Goal: Find specific page/section: Find specific page/section

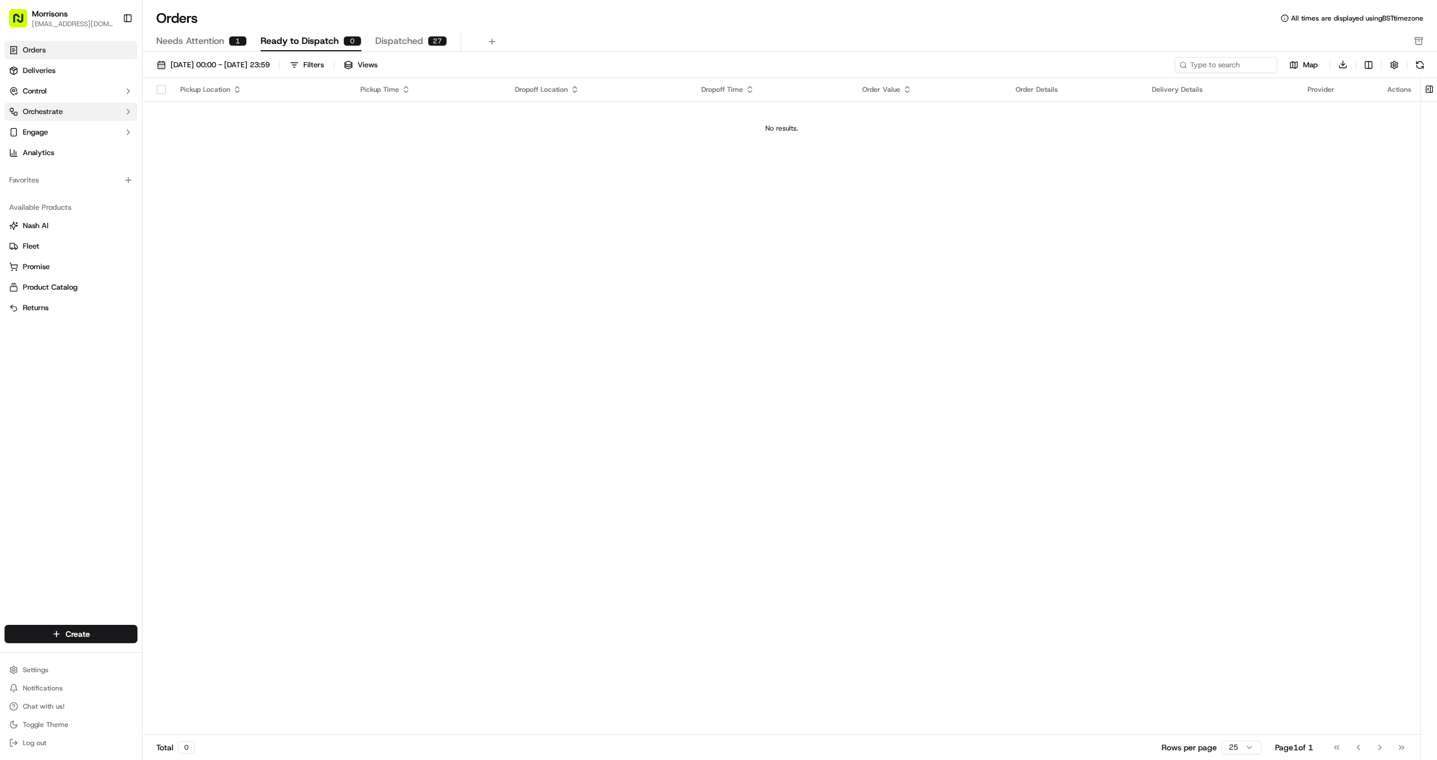
click at [132, 118] on button "Orchestrate" at bounding box center [71, 112] width 133 height 18
click at [101, 144] on link "Dispatch Strategies" at bounding box center [70, 148] width 105 height 16
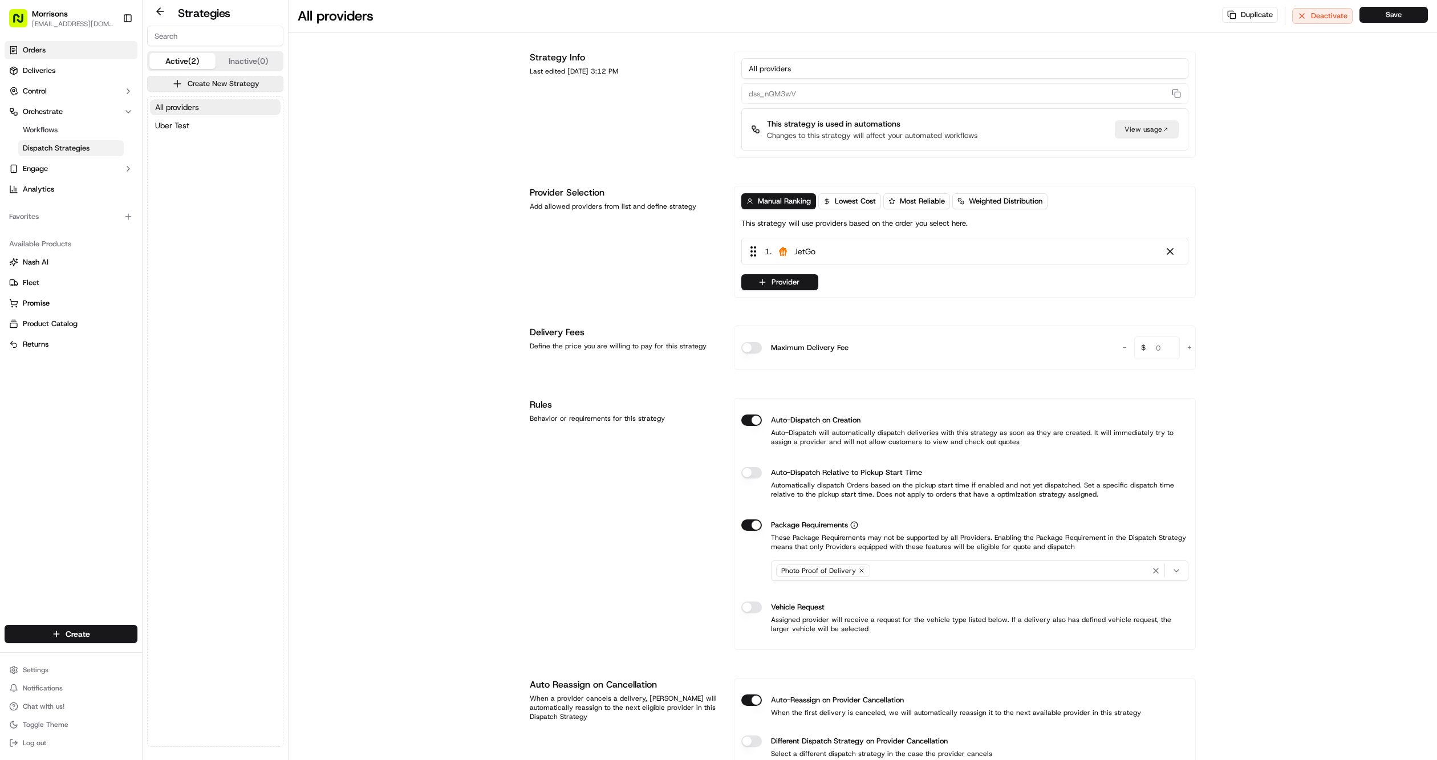
click at [51, 48] on link "Orders" at bounding box center [71, 50] width 133 height 18
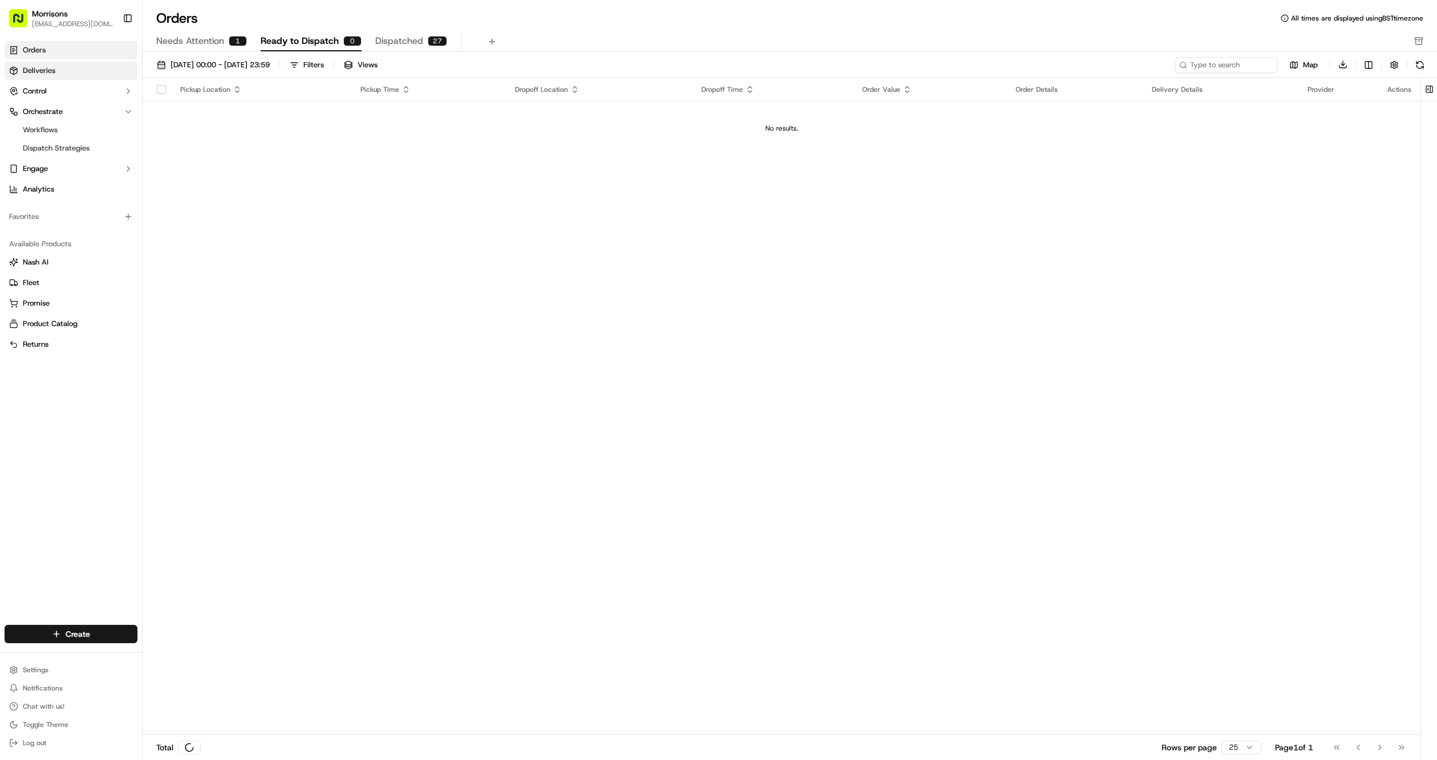
click at [54, 66] on span "Deliveries" at bounding box center [39, 71] width 32 height 10
click at [77, 58] on link "Orders" at bounding box center [71, 50] width 133 height 18
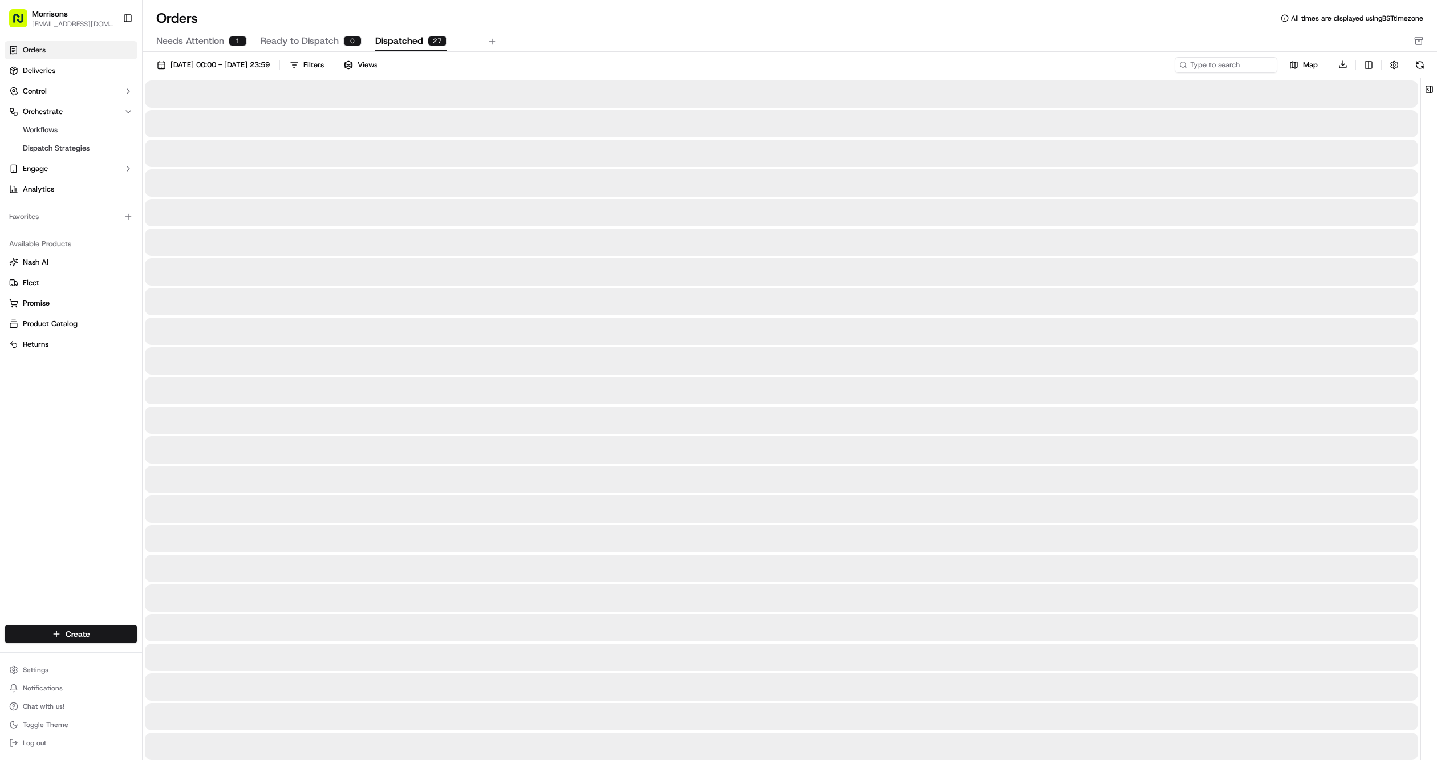
click at [402, 32] on button "Dispatched 27" at bounding box center [411, 41] width 72 height 19
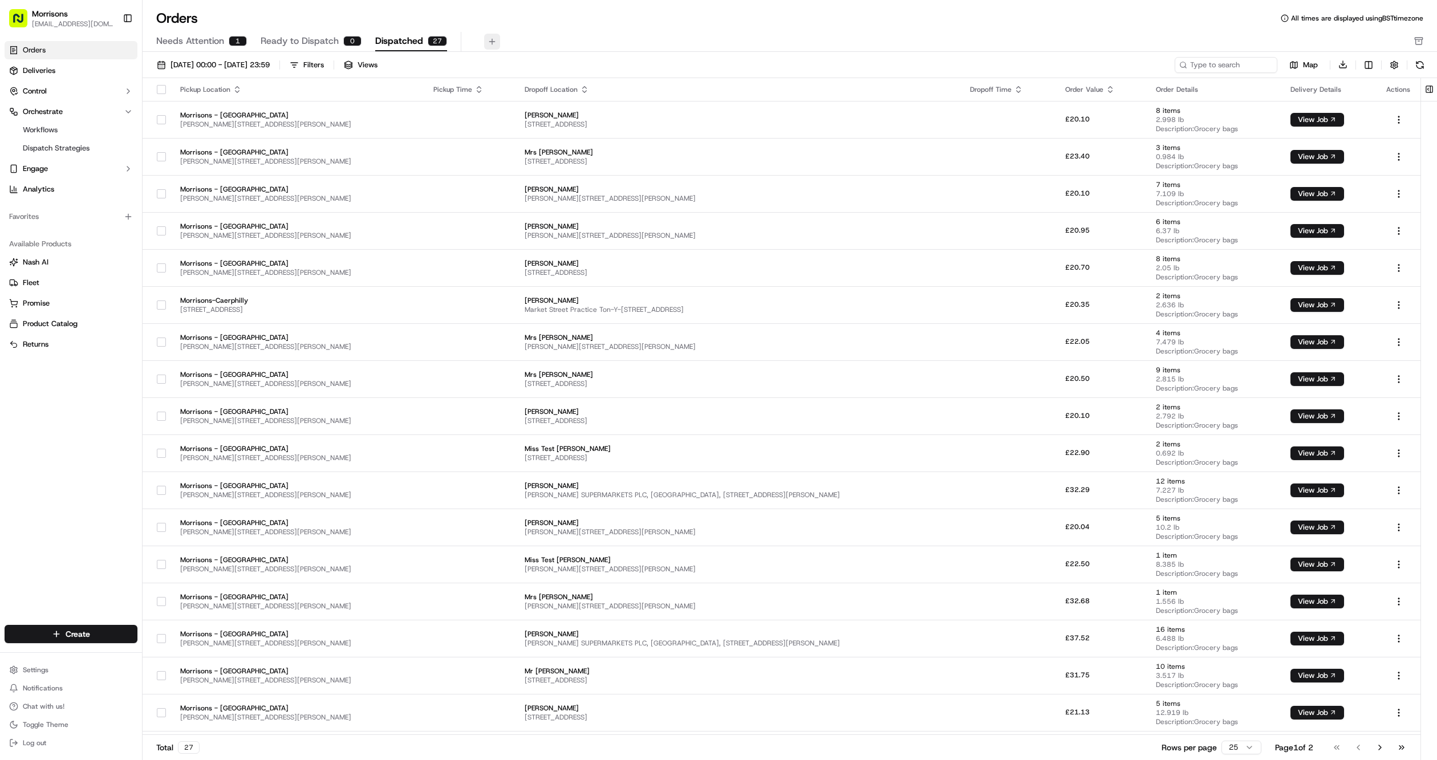
click at [494, 38] on button at bounding box center [492, 42] width 16 height 16
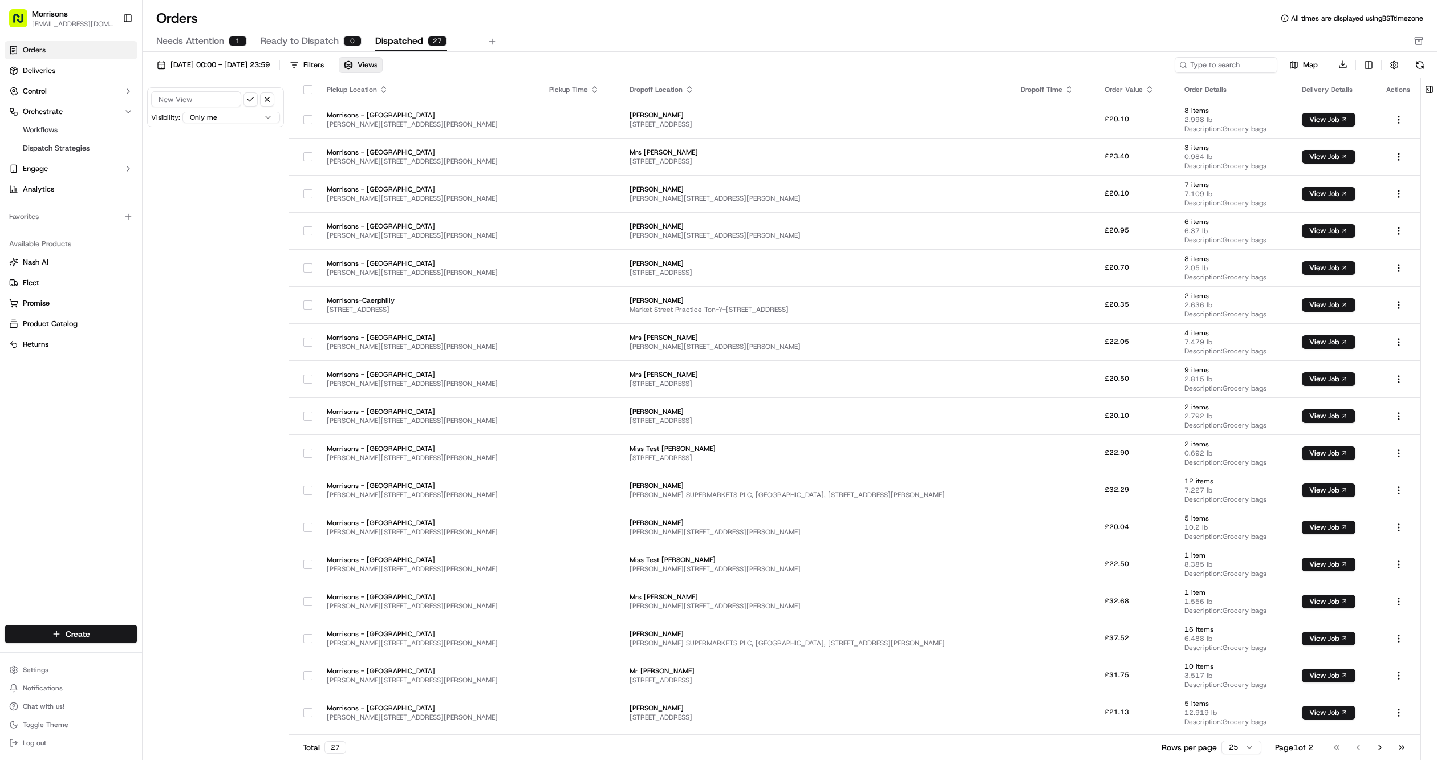
click at [202, 95] on input at bounding box center [196, 99] width 90 height 16
type input "Morrisons"
click at [246, 97] on button "submit" at bounding box center [250, 99] width 14 height 14
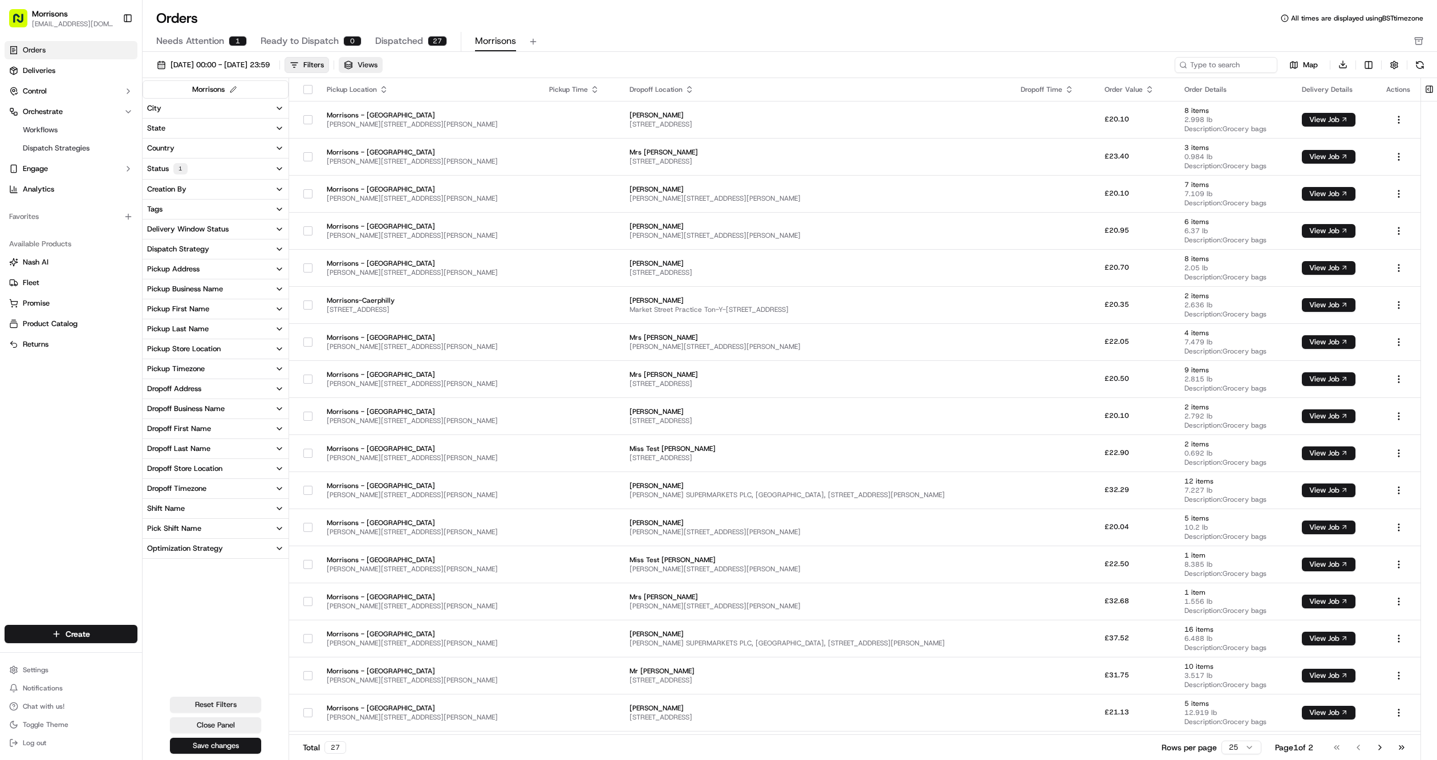
click at [383, 70] on button "Views" at bounding box center [361, 65] width 44 height 16
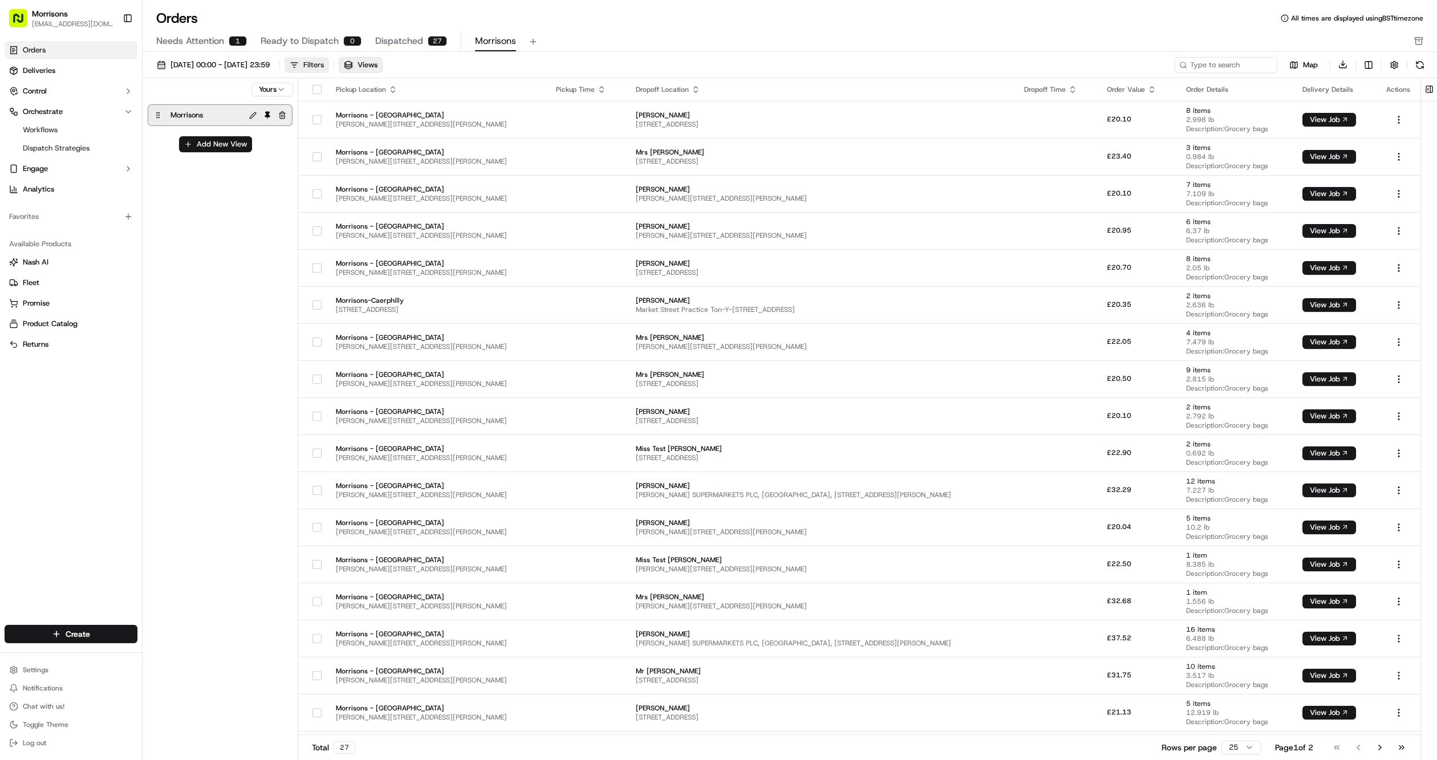
click at [324, 66] on div "Filters" at bounding box center [313, 65] width 21 height 10
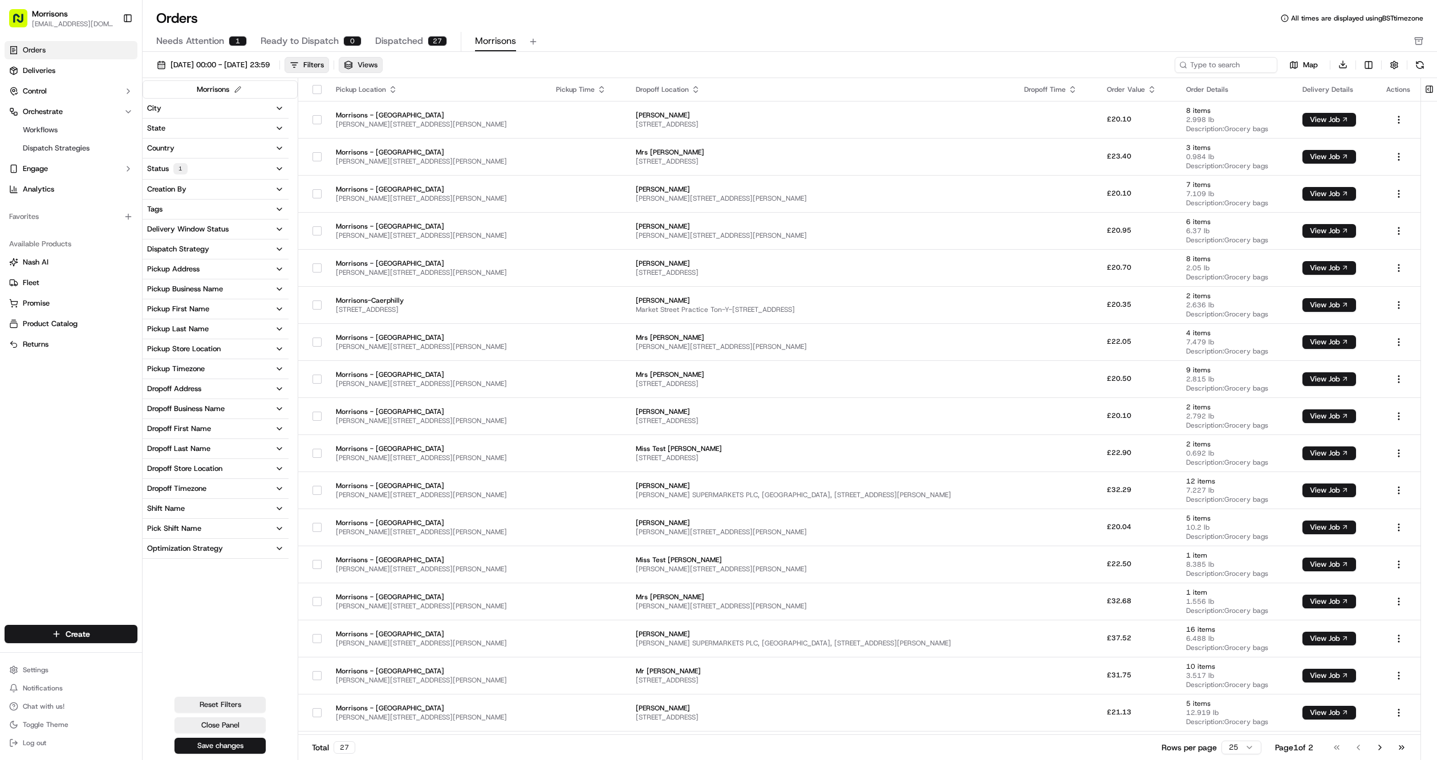
click at [377, 68] on span "Views" at bounding box center [367, 65] width 20 height 10
click at [383, 70] on button "Views" at bounding box center [361, 65] width 44 height 16
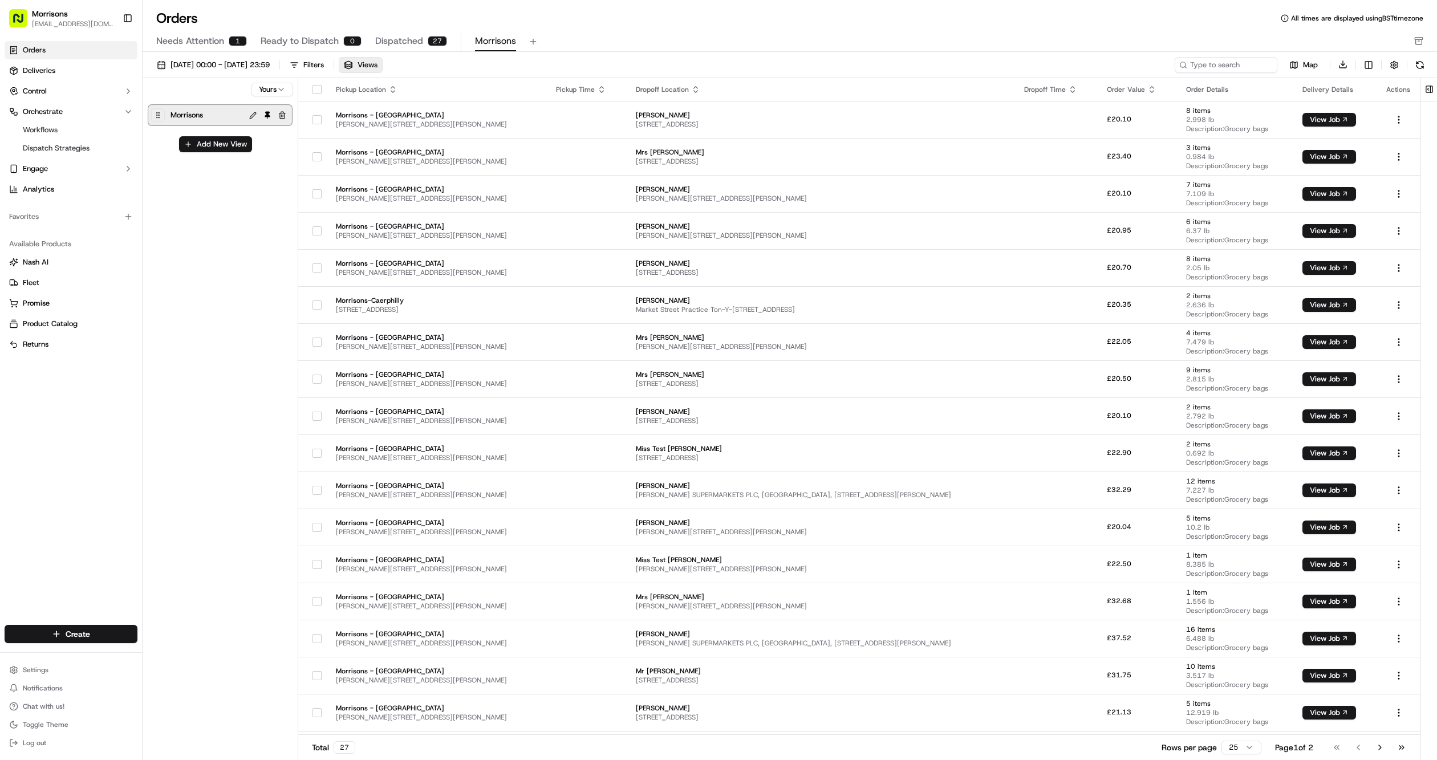
click at [161, 118] on icon at bounding box center [158, 115] width 8 height 8
click at [188, 118] on span "Morrisons" at bounding box center [186, 115] width 32 height 16
click at [324, 62] on div "Filters" at bounding box center [313, 65] width 21 height 10
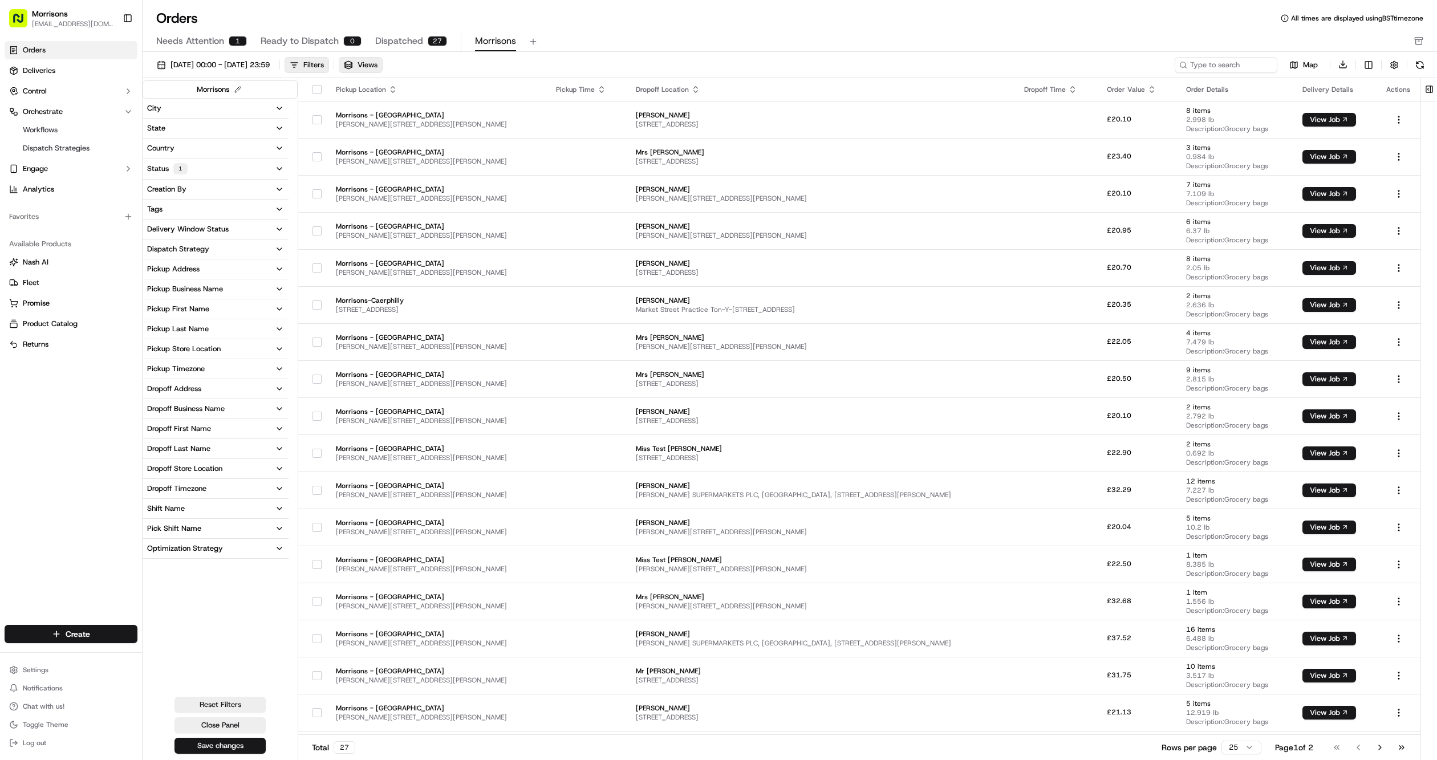
click at [611, 38] on div "Needs Attention 1 Ready to Dispatch 0 Dispatched 27 Morrisons" at bounding box center [781, 41] width 1251 height 19
click at [383, 63] on button "Views" at bounding box center [361, 65] width 44 height 16
click at [324, 65] on div "Filters" at bounding box center [313, 65] width 21 height 10
